Goal: Book appointment/travel/reservation

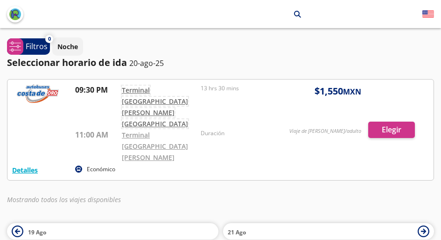
click at [155, 90] on link "Terminal [GEOGRAPHIC_DATA] [PERSON_NAME][GEOGRAPHIC_DATA]" at bounding box center [155, 106] width 66 height 42
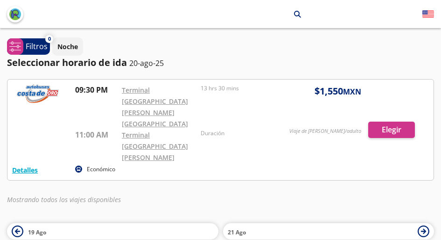
click at [383, 112] on div at bounding box center [220, 129] width 426 height 100
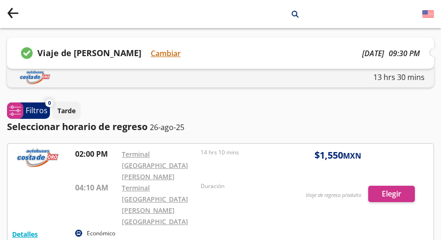
scroll to position [72, 0]
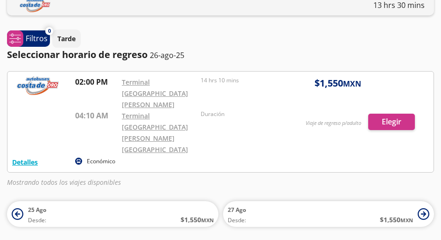
click at [392, 104] on div at bounding box center [220, 121] width 426 height 100
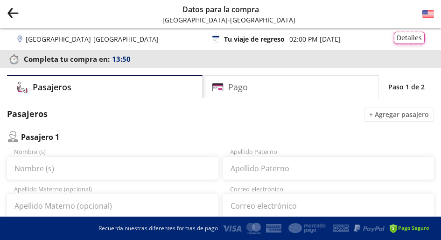
click at [399, 42] on button "Detalles" at bounding box center [409, 38] width 31 height 12
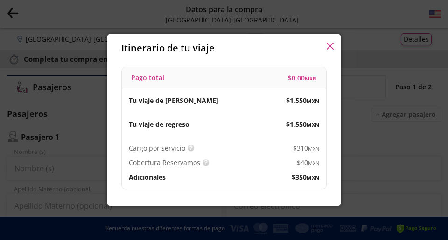
drag, startPoint x: 347, startPoint y: 86, endPoint x: 335, endPoint y: 83, distance: 12.6
click at [335, 83] on div "Itinerario de tu viaje Pago total $ 0.00 MXN Tu viaje de ida $ 1,550 MXN Tu via…" at bounding box center [224, 120] width 448 height 240
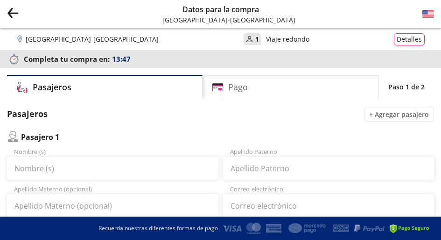
click at [335, 83] on div "Pago" at bounding box center [291, 86] width 176 height 23
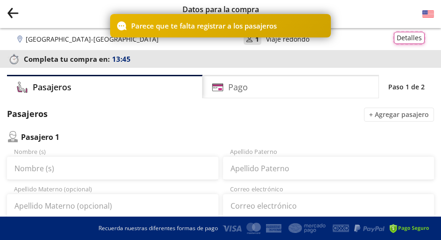
click at [397, 38] on button "Detalles" at bounding box center [409, 38] width 31 height 12
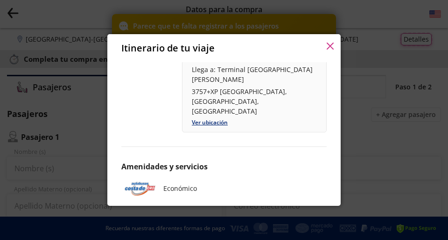
scroll to position [348, 0]
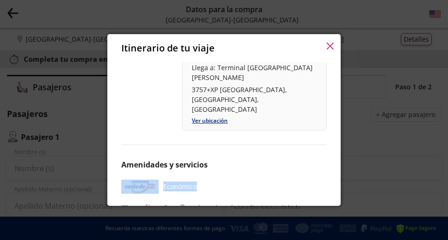
drag, startPoint x: 335, startPoint y: 78, endPoint x: 336, endPoint y: 155, distance: 77.0
click at [336, 155] on div "Itinerario de tu viaje Pago total $ 0.00 MXN Tu viaje de ida $ 1,550 MXN Tu via…" at bounding box center [224, 120] width 448 height 240
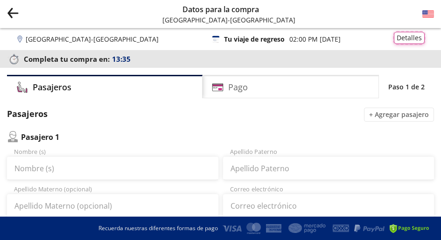
click at [407, 35] on button "Detalles" at bounding box center [409, 38] width 31 height 12
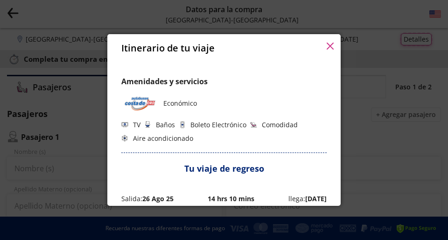
scroll to position [376, 0]
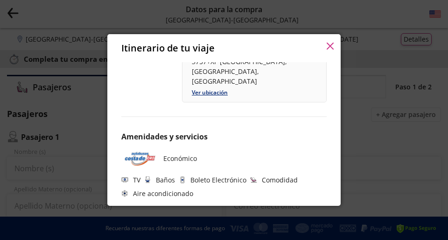
drag, startPoint x: 336, startPoint y: 78, endPoint x: 332, endPoint y: 135, distance: 56.7
click at [332, 135] on div "Pago total $ 0.00 MXN Tu viaje de ida $ 1,550 MXN Tu viaje de regreso $ 1,550 M…" at bounding box center [223, 134] width 233 height 144
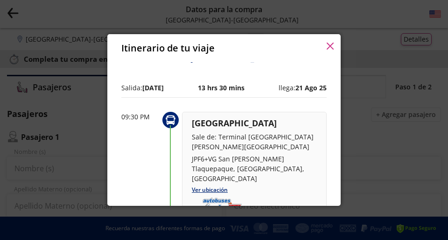
scroll to position [50, 0]
